Goal: Navigation & Orientation: Find specific page/section

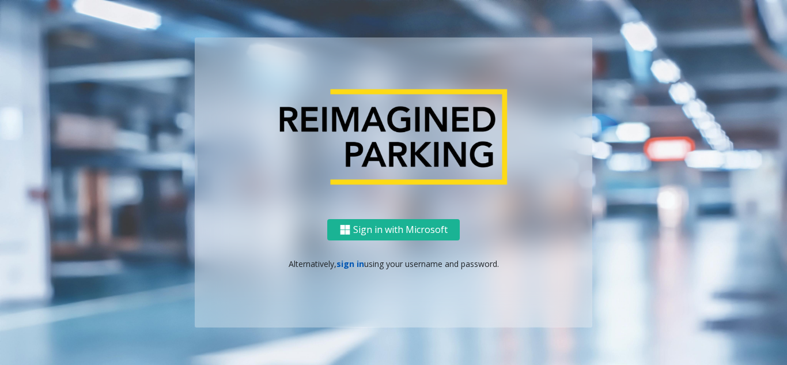
click at [342, 265] on link "sign in" at bounding box center [350, 263] width 28 height 11
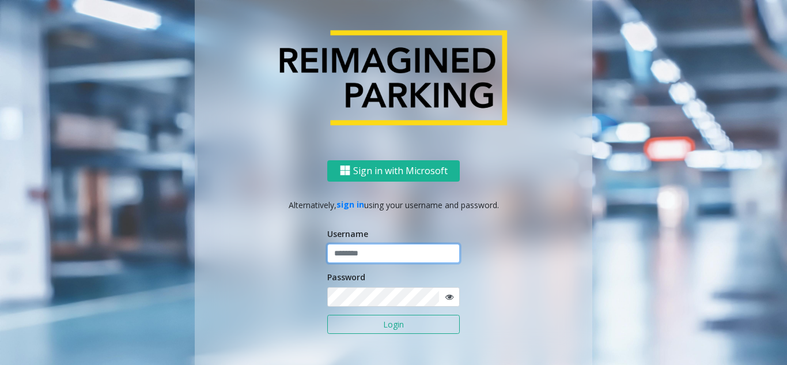
click at [347, 249] on input "text" at bounding box center [393, 254] width 133 height 20
type input "********"
click at [447, 302] on span at bounding box center [448, 297] width 21 height 20
click at [445, 298] on icon at bounding box center [449, 297] width 8 height 8
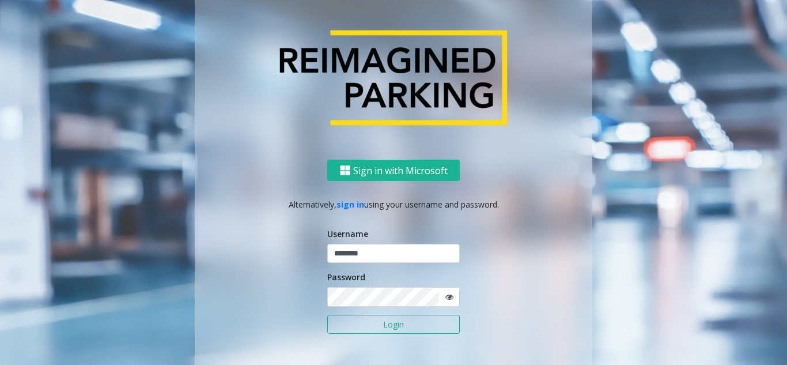
click at [392, 331] on button "Login" at bounding box center [393, 325] width 133 height 20
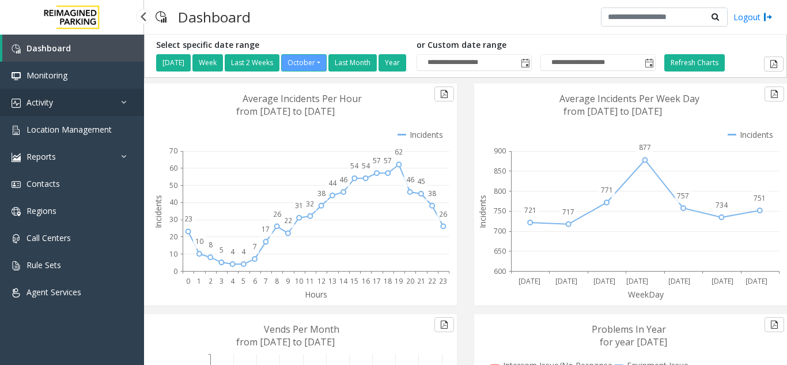
click at [51, 113] on link "Activity" at bounding box center [72, 102] width 144 height 27
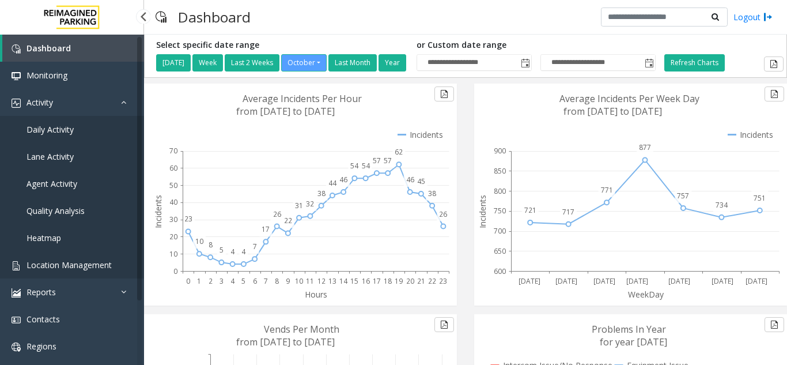
click at [88, 259] on link "Location Management" at bounding box center [72, 264] width 144 height 27
